Goal: Navigation & Orientation: Understand site structure

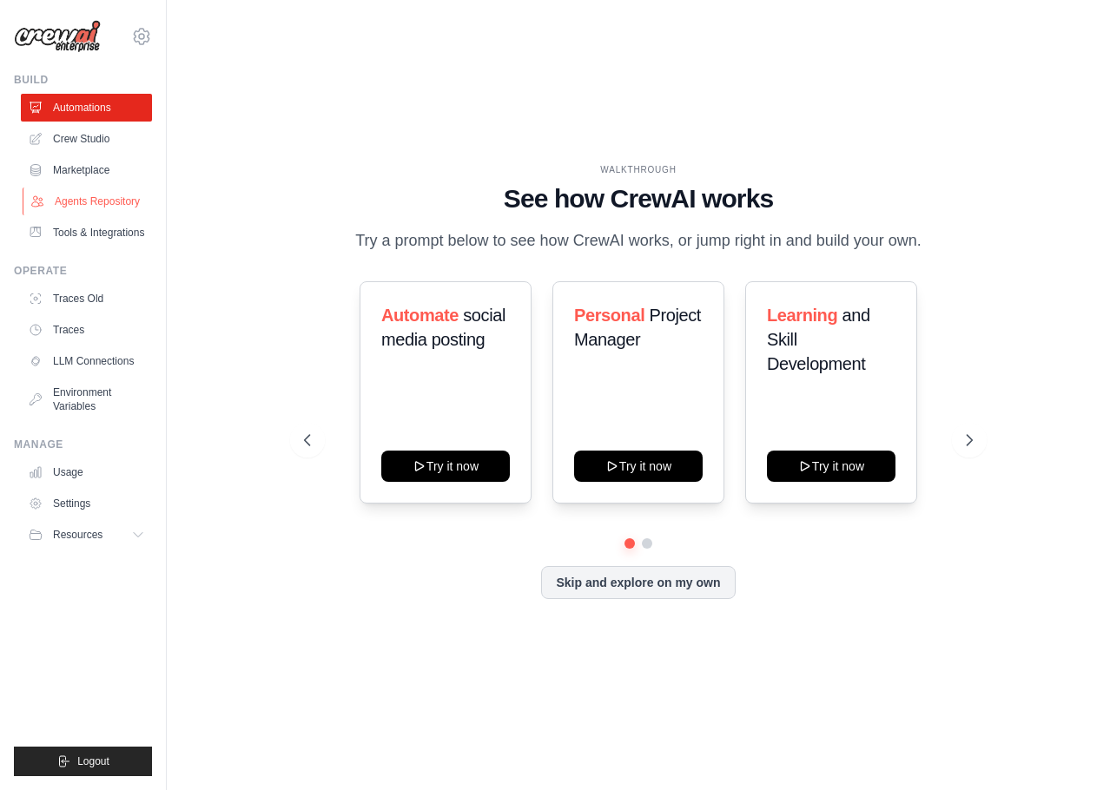
click at [66, 203] on link "Agents Repository" at bounding box center [88, 202] width 131 height 28
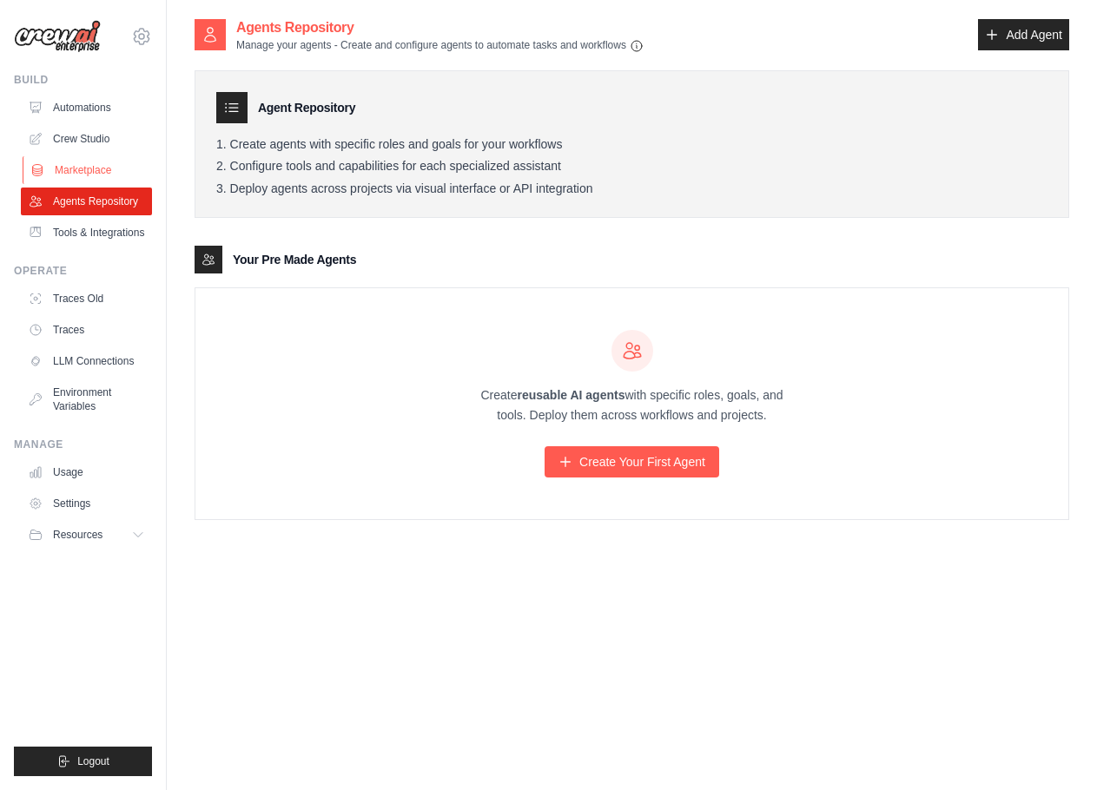
click at [65, 175] on link "Marketplace" at bounding box center [88, 170] width 131 height 28
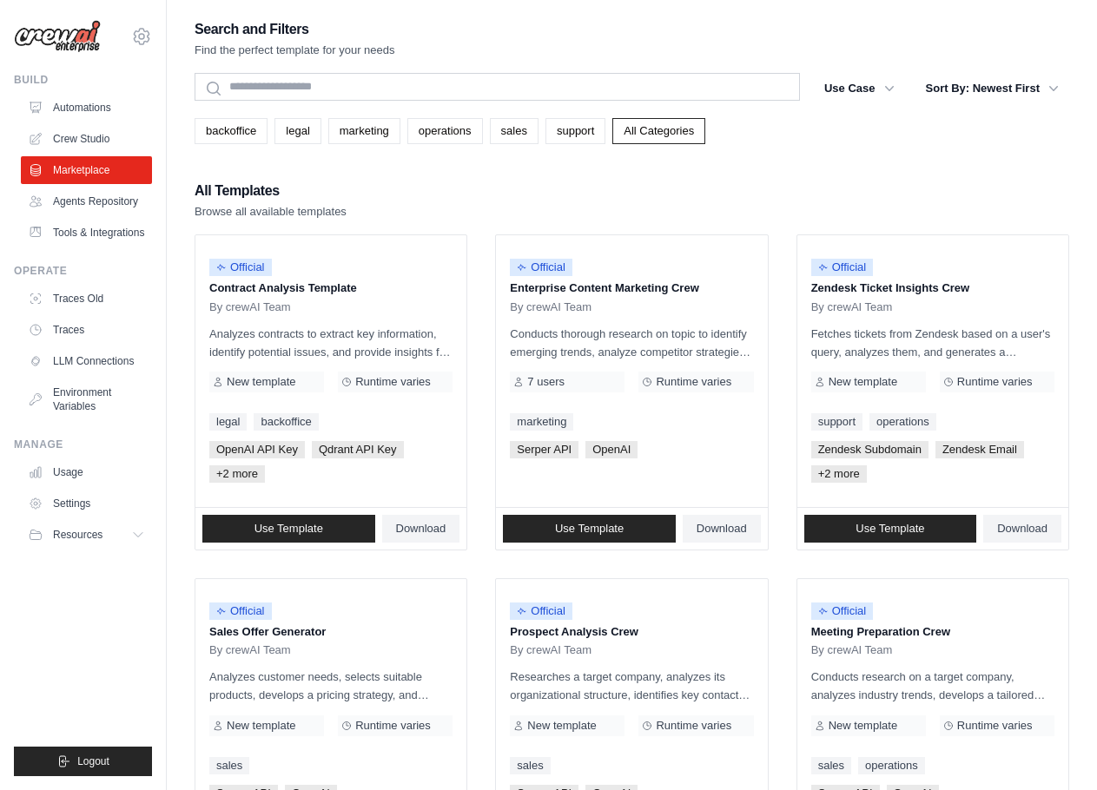
click at [80, 122] on ul "Automations Crew Studio Marketplace Agents Repository Tools & Integrations" at bounding box center [86, 170] width 131 height 153
click at [83, 133] on link "Crew Studio" at bounding box center [88, 139] width 131 height 28
click at [85, 106] on link "Automations" at bounding box center [88, 108] width 131 height 28
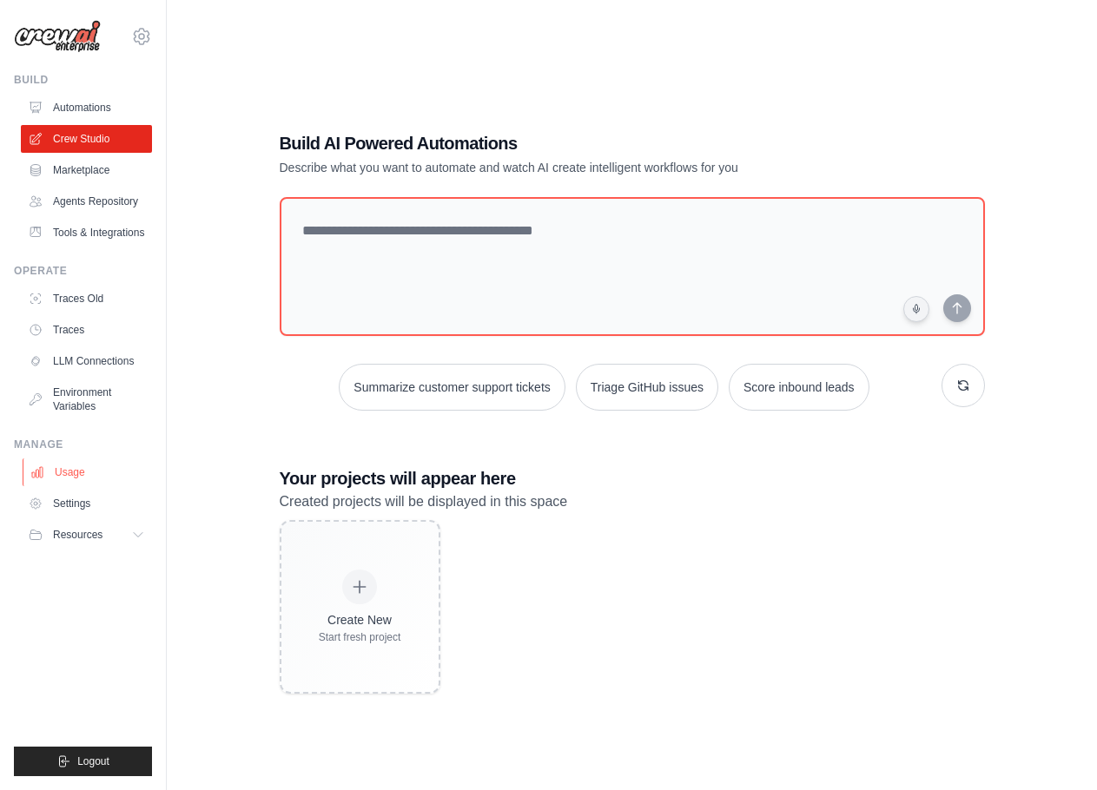
click at [69, 472] on link "Usage" at bounding box center [88, 473] width 131 height 28
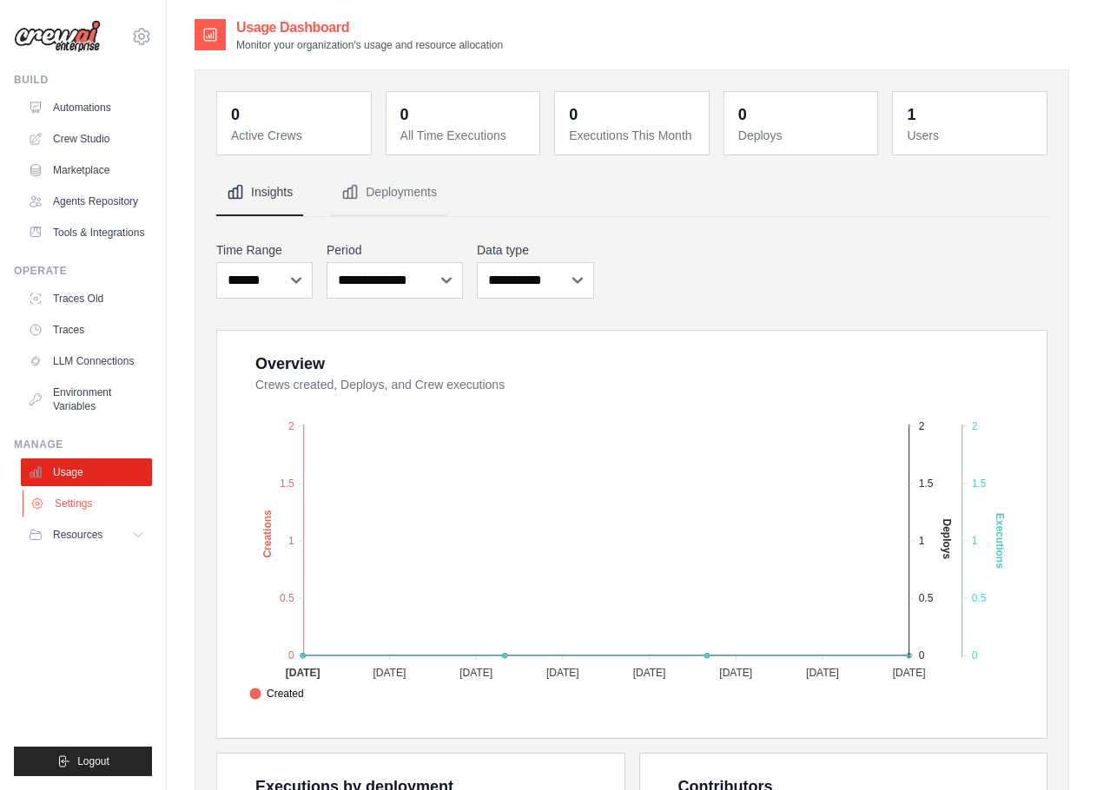
click at [79, 505] on link "Settings" at bounding box center [88, 504] width 131 height 28
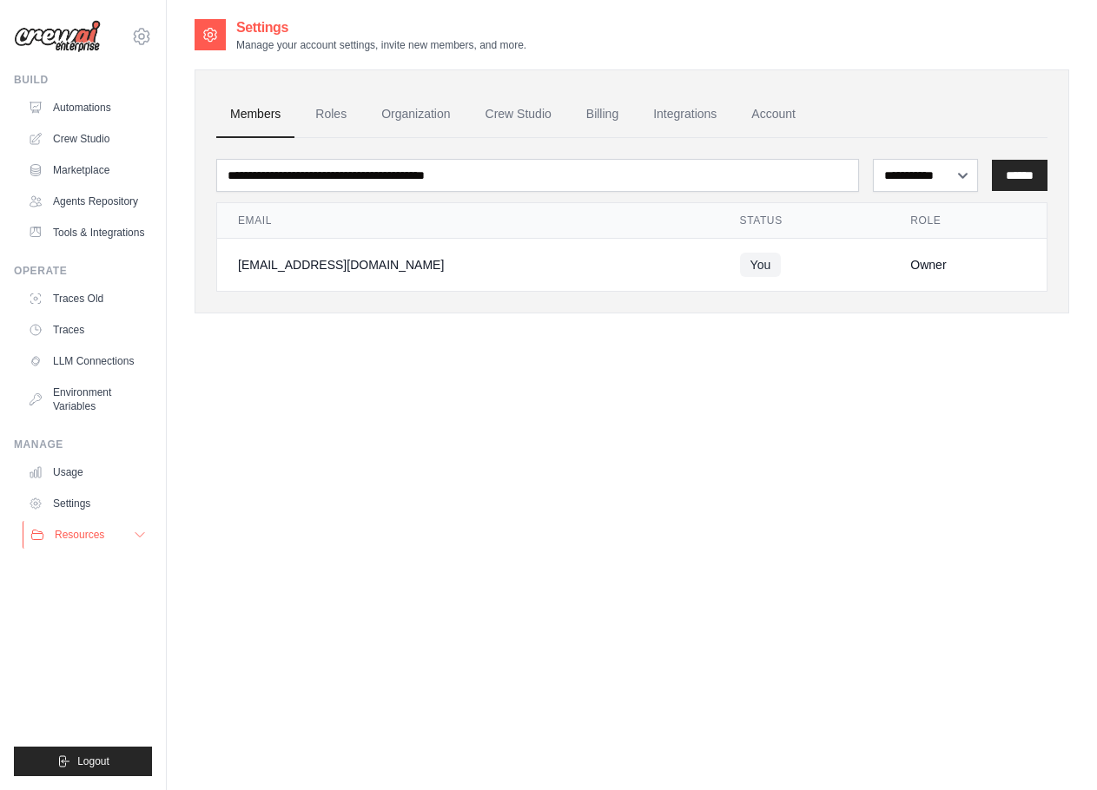
click at [80, 535] on span "Resources" at bounding box center [80, 535] width 50 height 14
click at [131, 532] on button "Resources" at bounding box center [88, 535] width 131 height 28
click at [83, 362] on link "LLM Connections" at bounding box center [88, 361] width 131 height 28
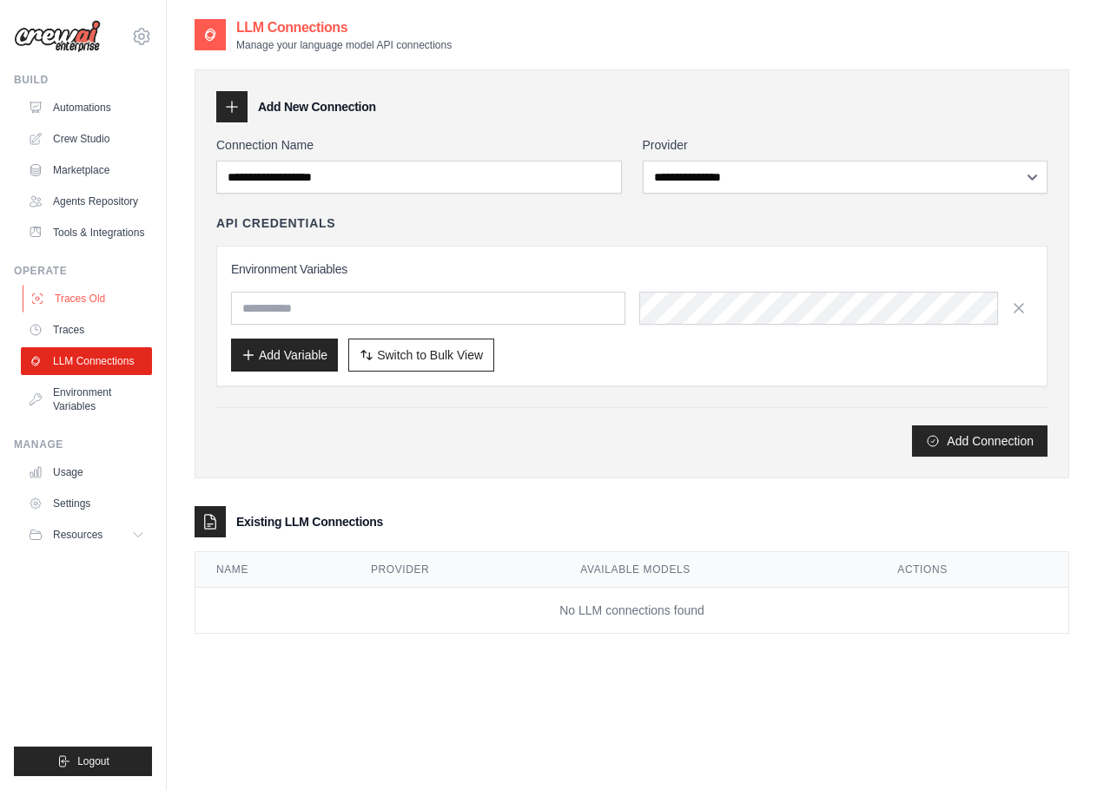
click at [61, 305] on link "Traces Old" at bounding box center [88, 299] width 131 height 28
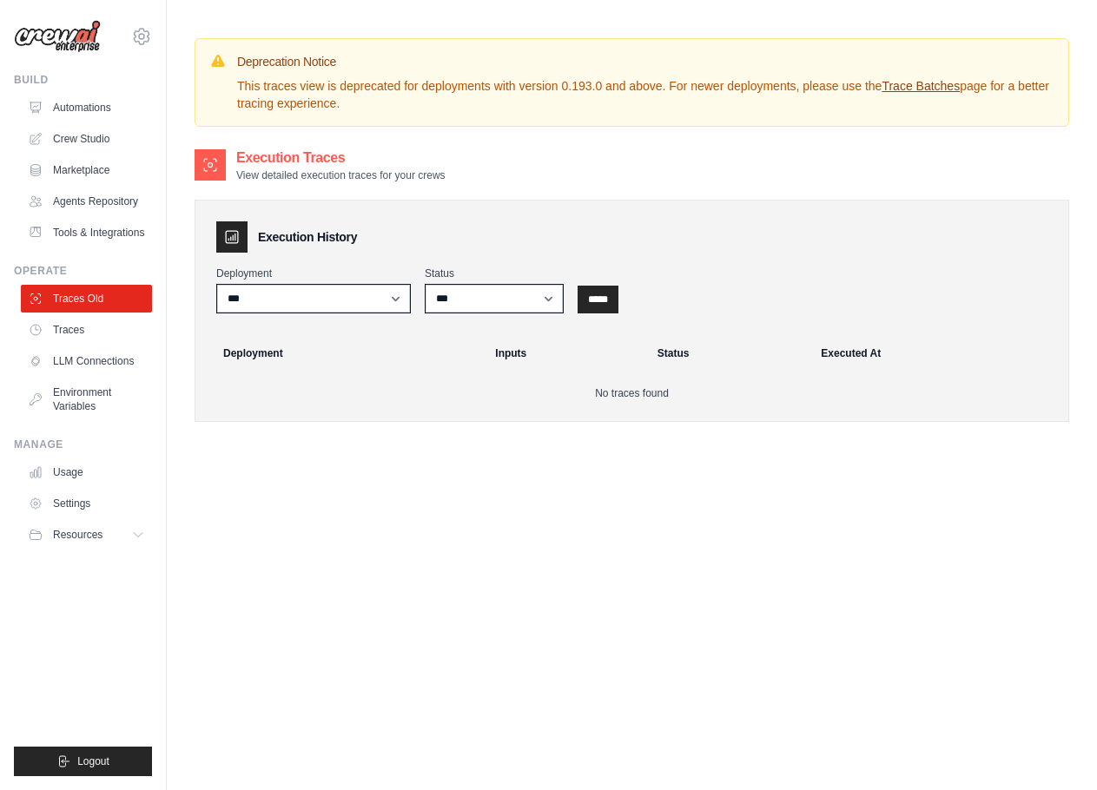
click at [88, 234] on link "Tools & Integrations" at bounding box center [86, 233] width 131 height 28
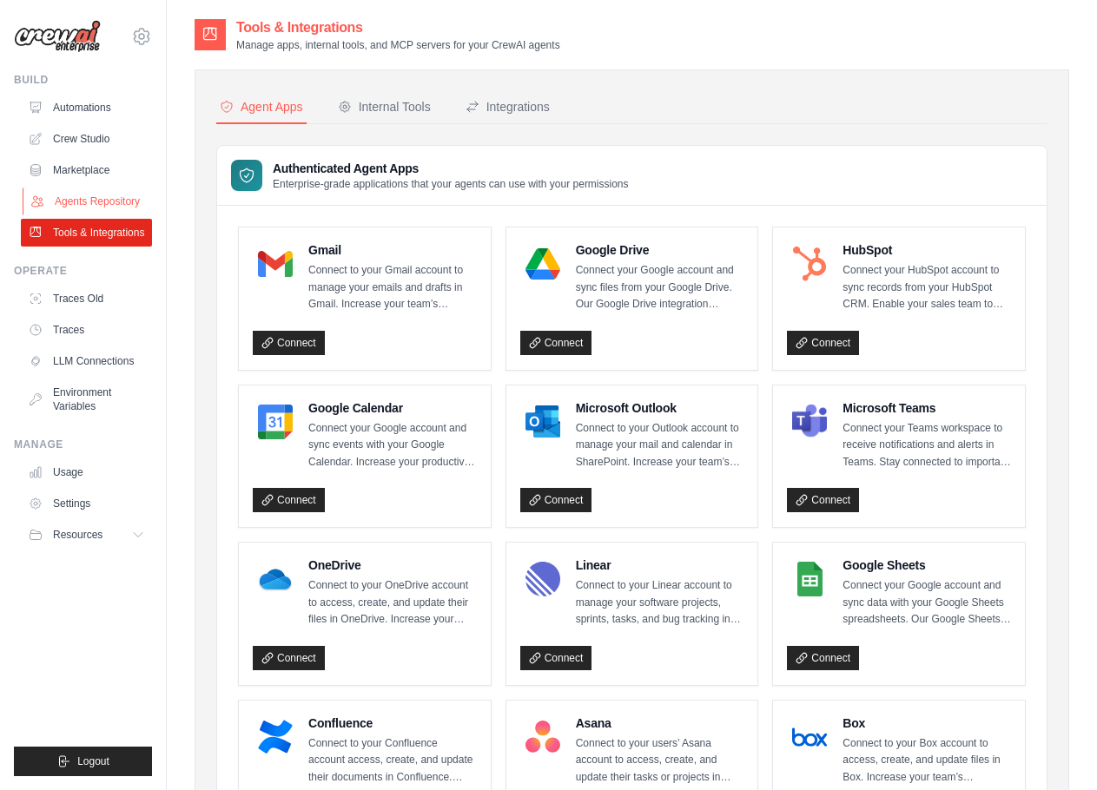
click at [84, 198] on link "Agents Repository" at bounding box center [88, 202] width 131 height 28
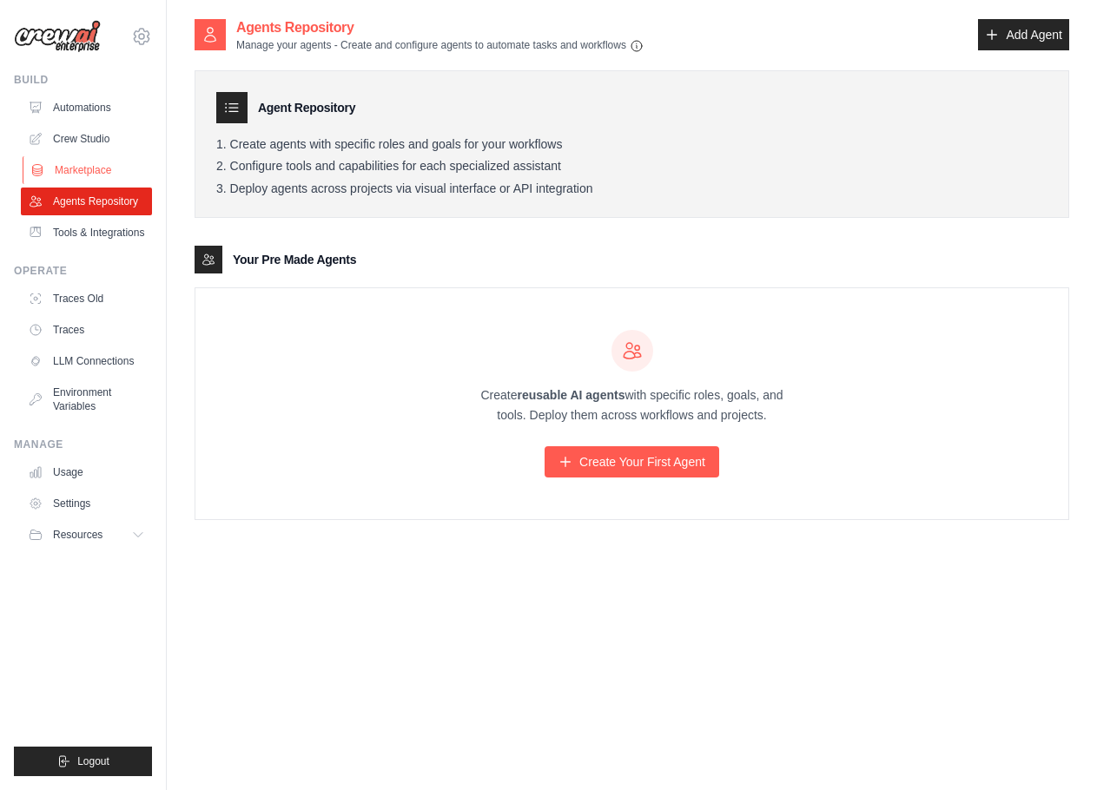
click at [83, 175] on link "Marketplace" at bounding box center [88, 170] width 131 height 28
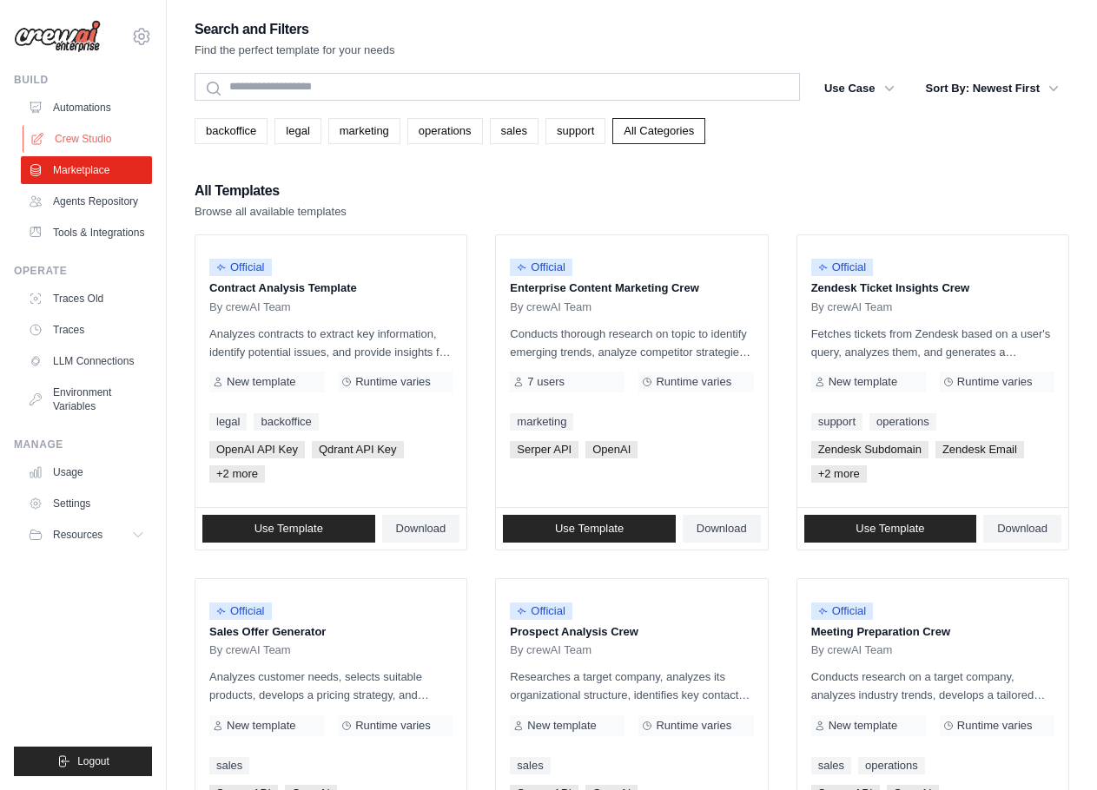
click at [85, 138] on link "Crew Studio" at bounding box center [88, 139] width 131 height 28
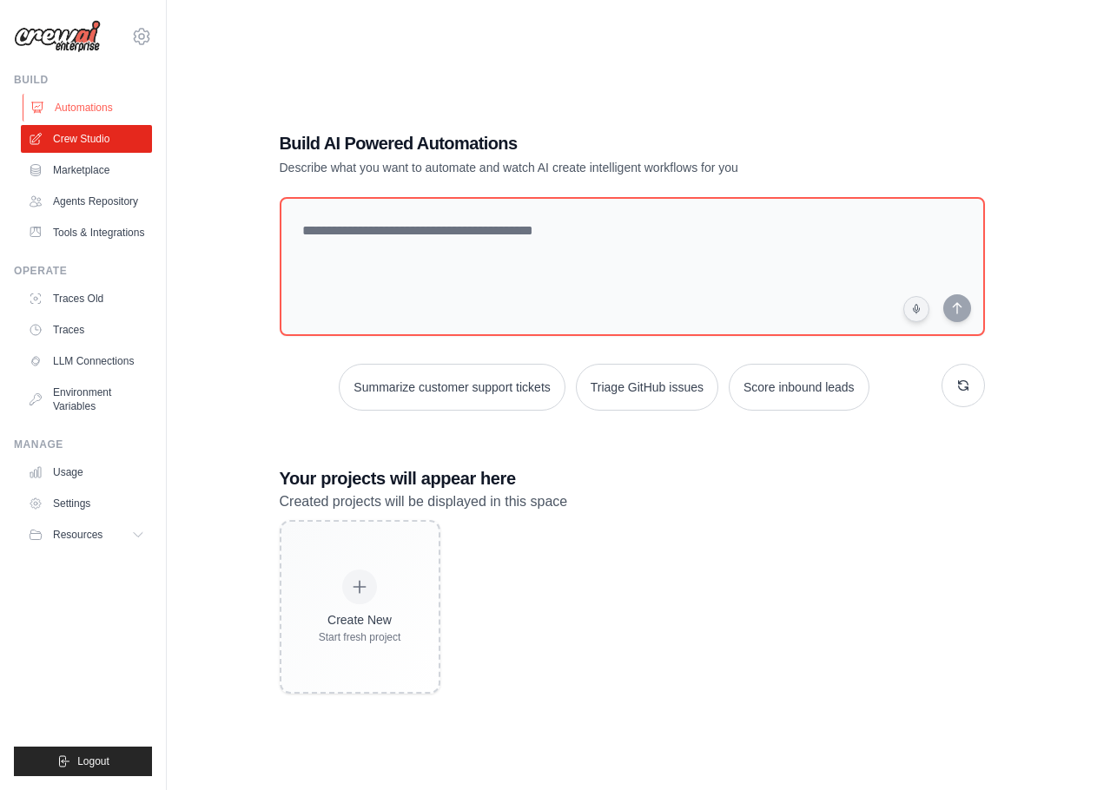
click at [96, 105] on link "Automations" at bounding box center [88, 108] width 131 height 28
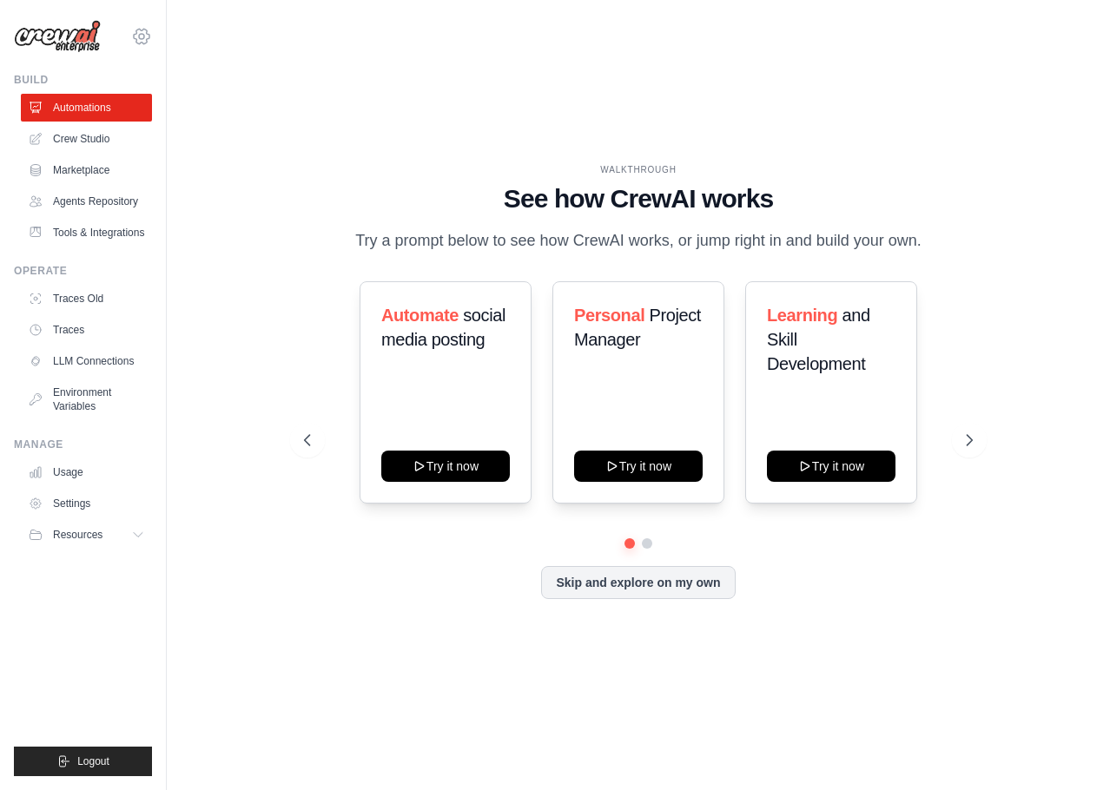
click at [135, 40] on icon at bounding box center [141, 36] width 21 height 21
click at [855, 60] on div "WALKTHROUGH See how CrewAI works Try a prompt below to see how CrewAI works, or…" at bounding box center [639, 395] width 888 height 756
